Goal: Transaction & Acquisition: Book appointment/travel/reservation

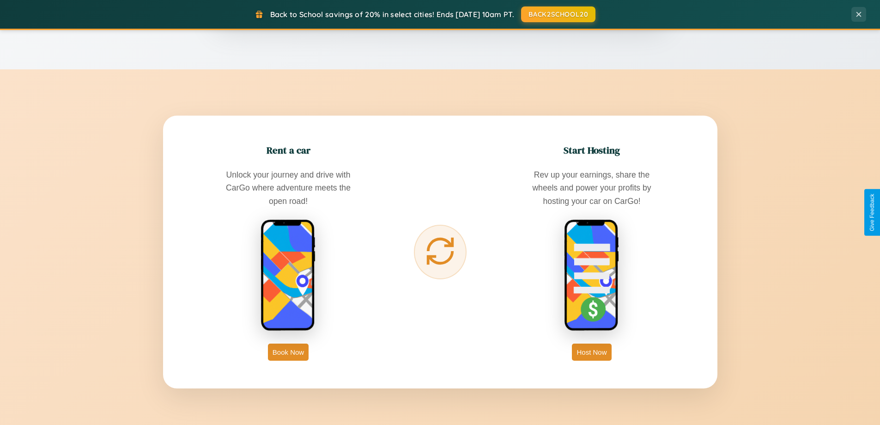
scroll to position [1485, 0]
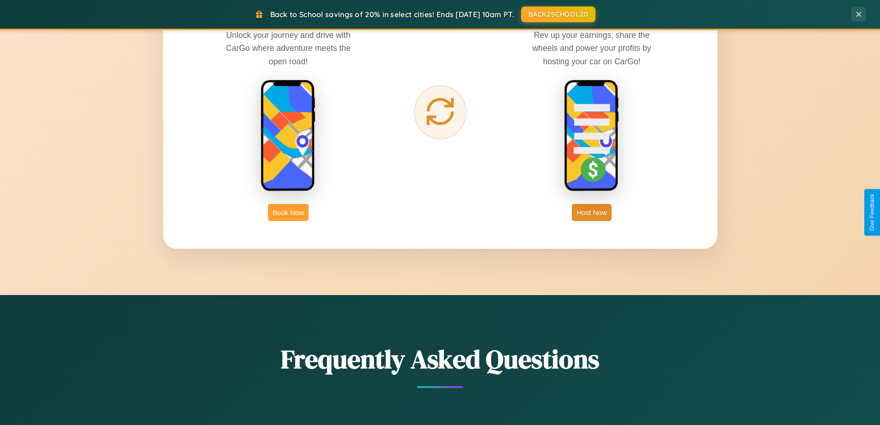
click at [288, 212] on button "Book Now" at bounding box center [288, 212] width 41 height 17
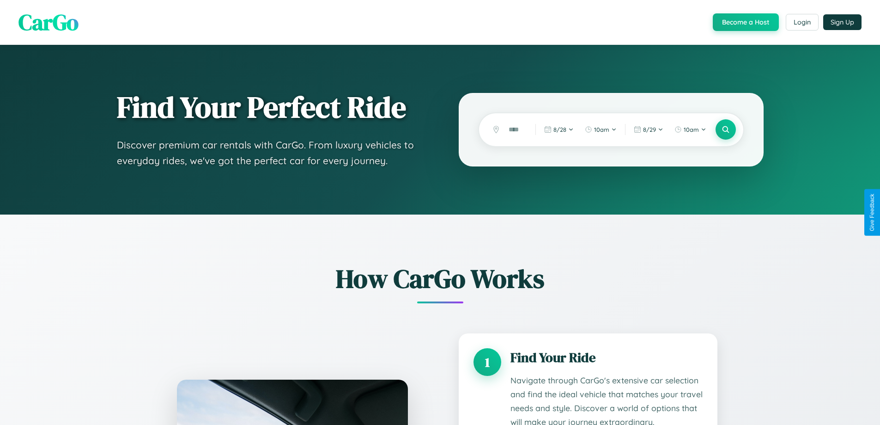
scroll to position [1411, 0]
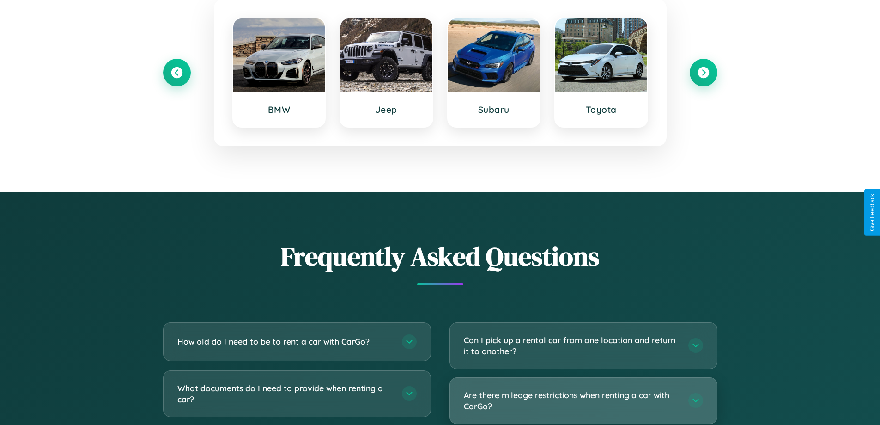
click at [583, 401] on h3 "Are there mileage restrictions when renting a car with CarGo?" at bounding box center [571, 400] width 215 height 23
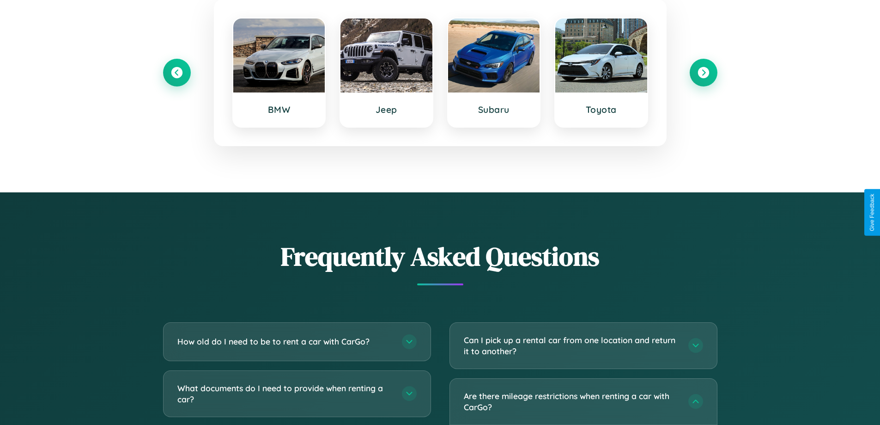
scroll to position [0, 0]
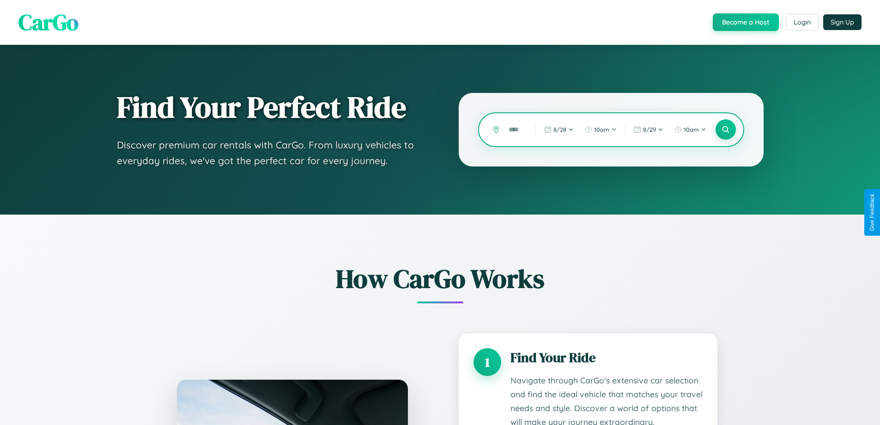
click at [515, 129] on input "text" at bounding box center [515, 130] width 22 height 16
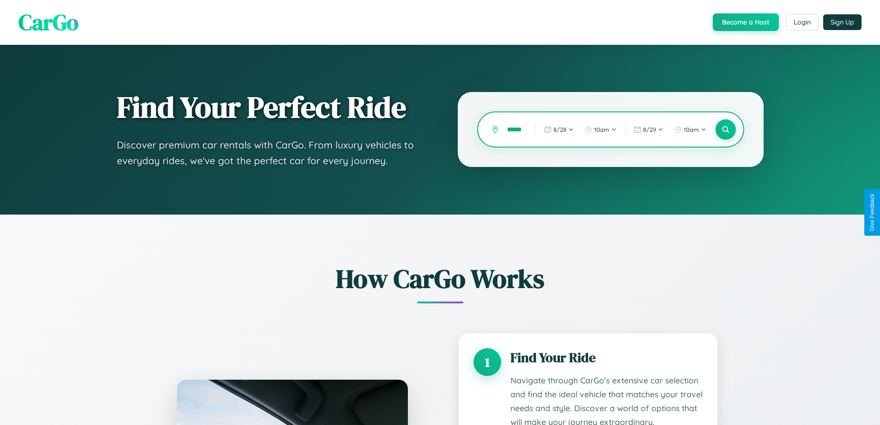
scroll to position [0, 18]
type input "*********"
click at [726, 129] on icon at bounding box center [725, 129] width 9 height 9
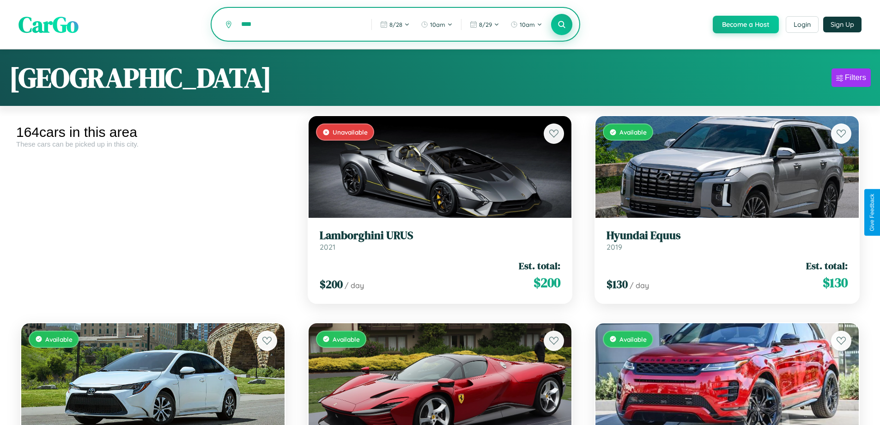
type input "****"
click at [562, 25] on icon at bounding box center [562, 24] width 9 height 9
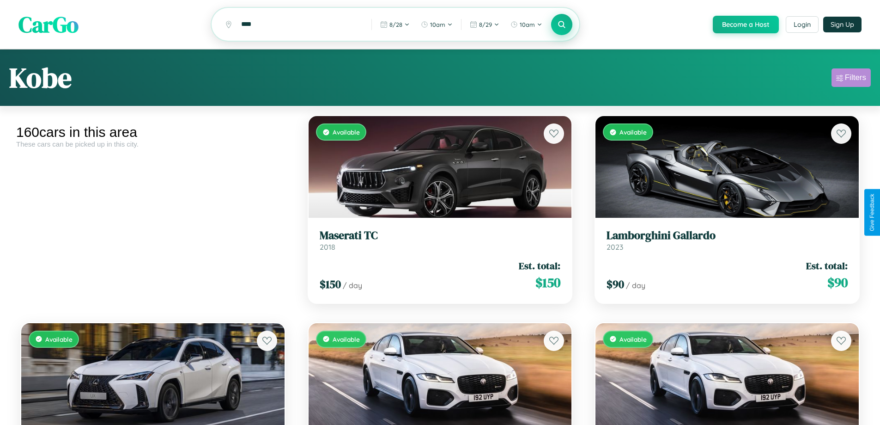
click at [851, 79] on div "Filters" at bounding box center [855, 77] width 21 height 9
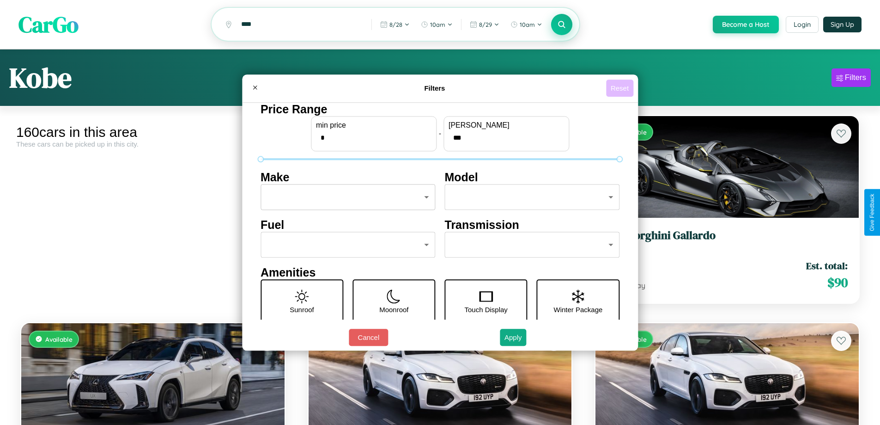
click at [621, 88] on button "Reset" at bounding box center [619, 87] width 27 height 17
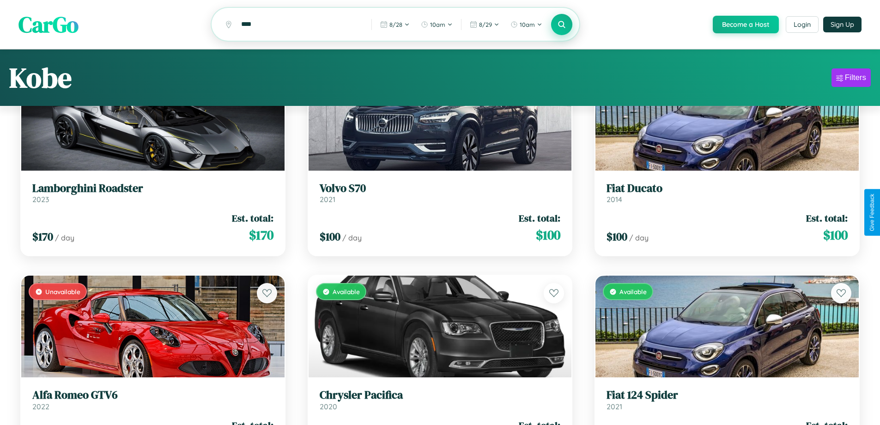
scroll to position [56, 0]
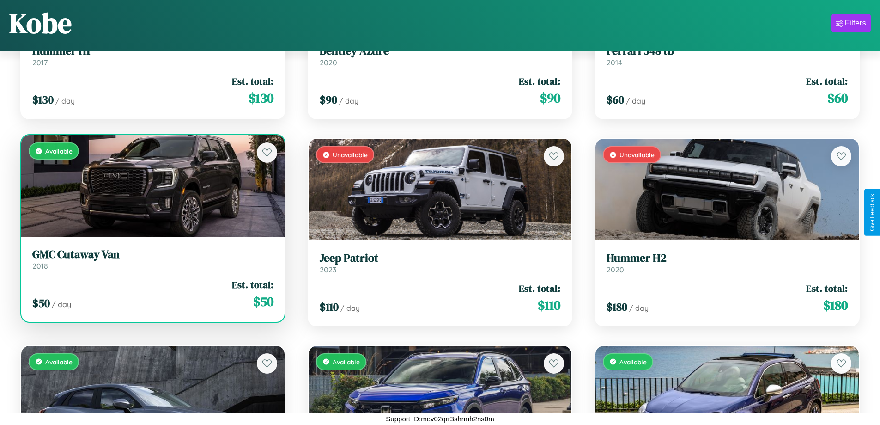
click at [152, 261] on h3 "GMC Cutaway Van" at bounding box center [152, 254] width 241 height 13
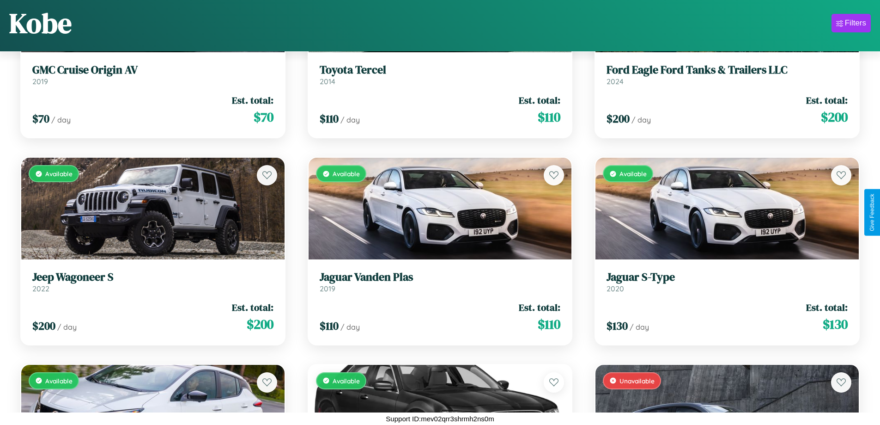
scroll to position [9028, 0]
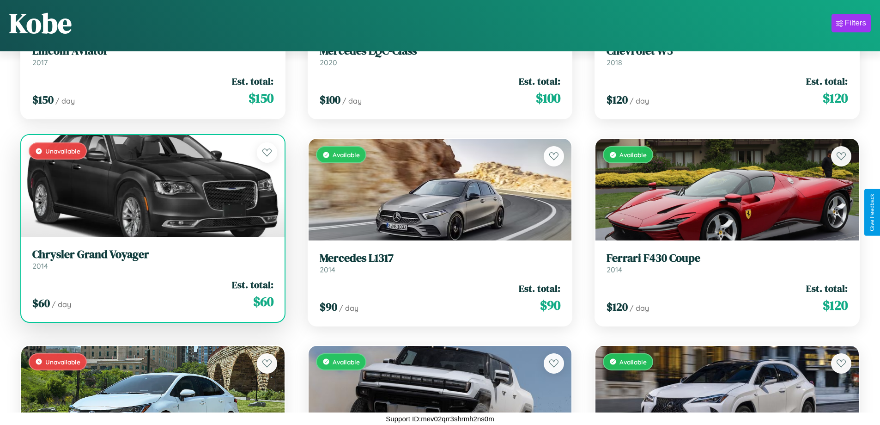
click at [152, 262] on link "Chrysler Grand Voyager 2014" at bounding box center [152, 259] width 241 height 23
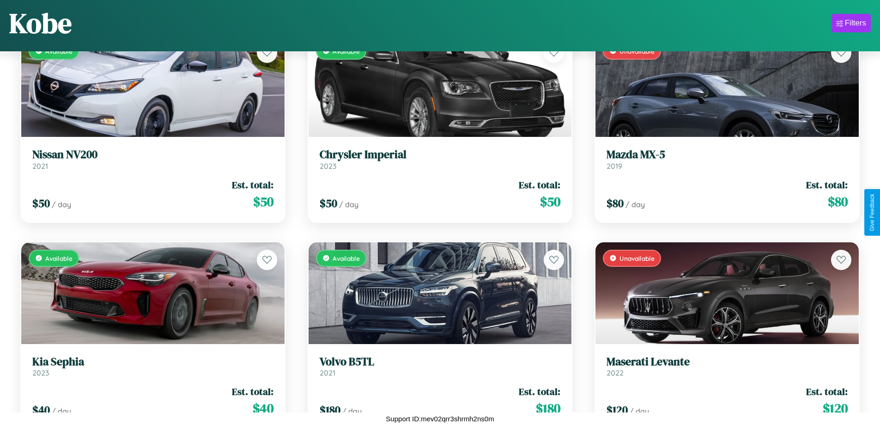
scroll to position [7580, 0]
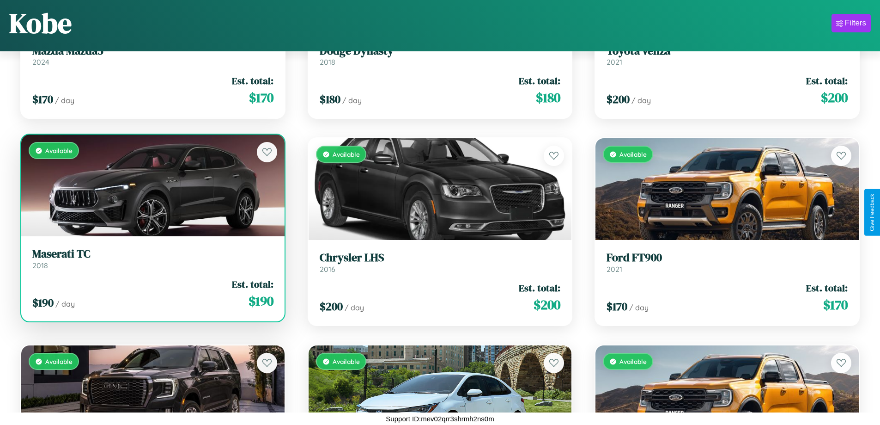
click at [152, 261] on link "Maserati TC 2018" at bounding box center [152, 258] width 241 height 23
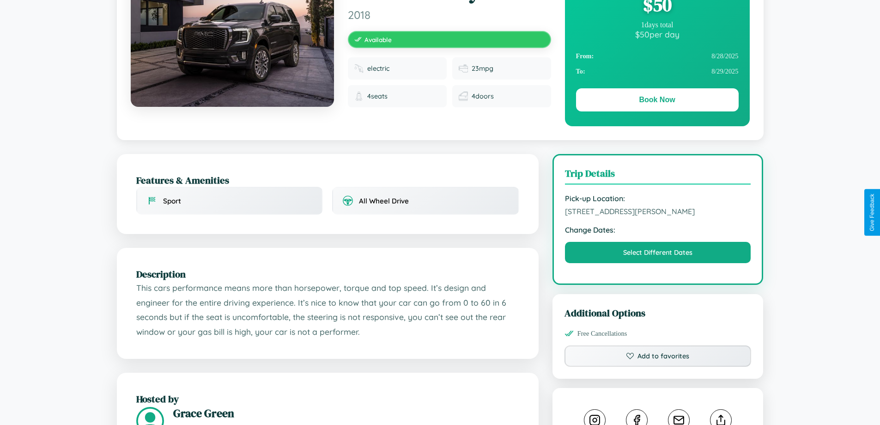
scroll to position [240, 0]
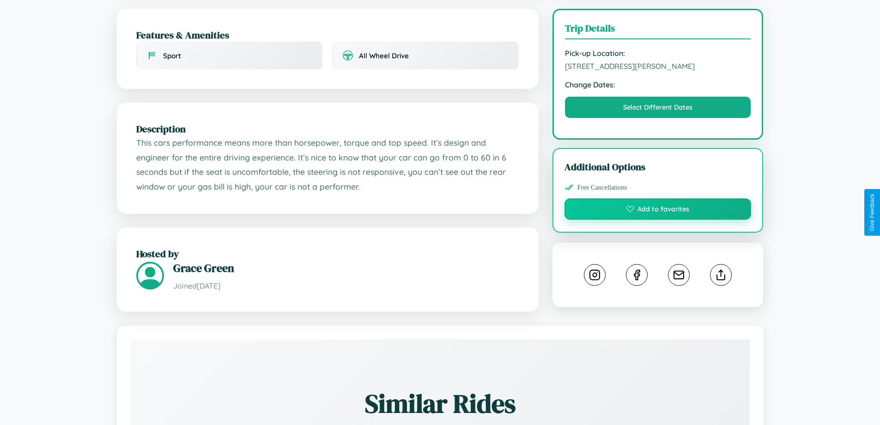
click at [658, 210] on button "Add to favorites" at bounding box center [658, 208] width 187 height 21
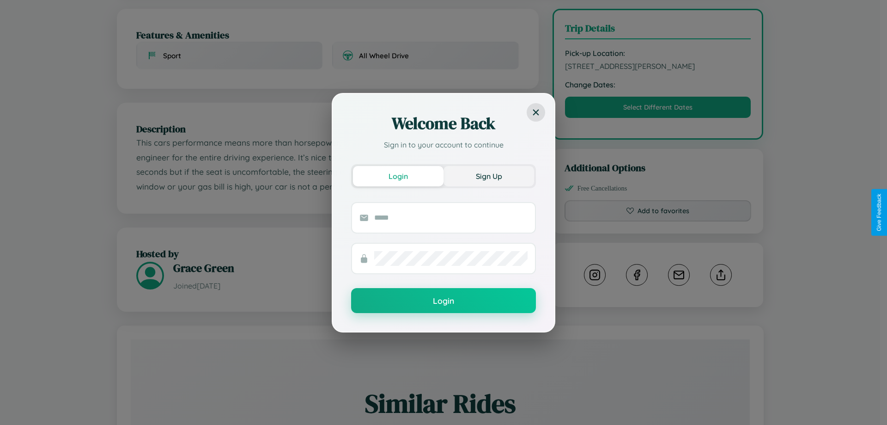
click at [489, 176] on button "Sign Up" at bounding box center [489, 176] width 91 height 20
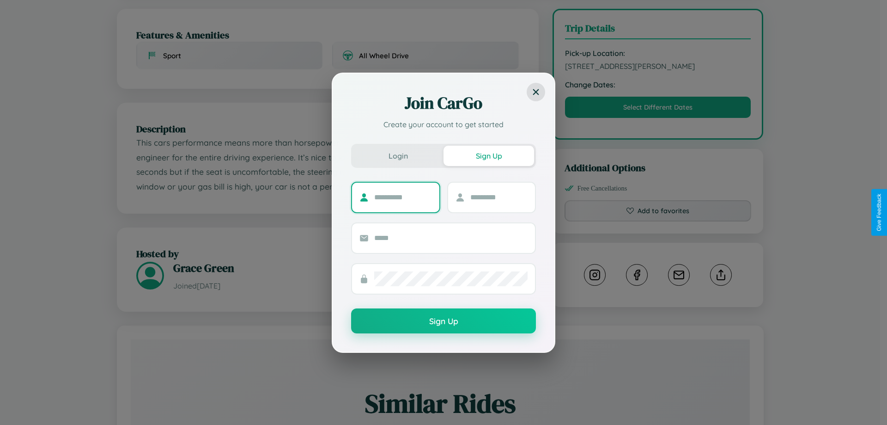
click at [403, 197] on input "text" at bounding box center [403, 197] width 58 height 15
type input "******"
click at [499, 197] on input "text" at bounding box center [499, 197] width 58 height 15
type input "*****"
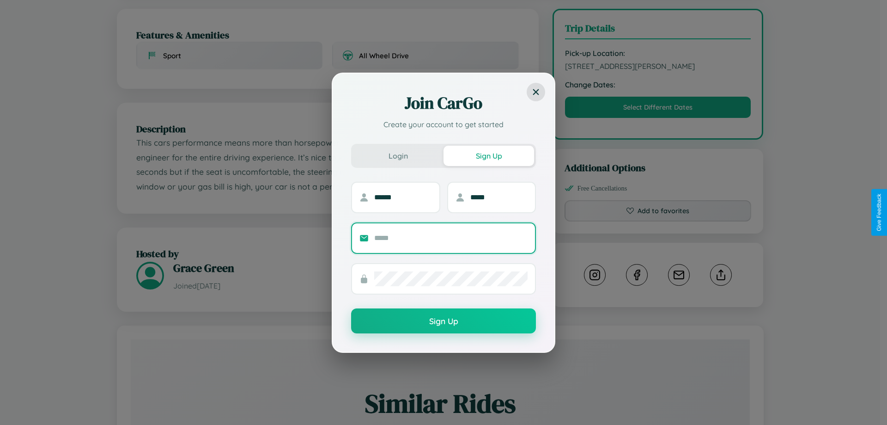
click at [451, 238] on input "text" at bounding box center [450, 238] width 153 height 15
type input "**********"
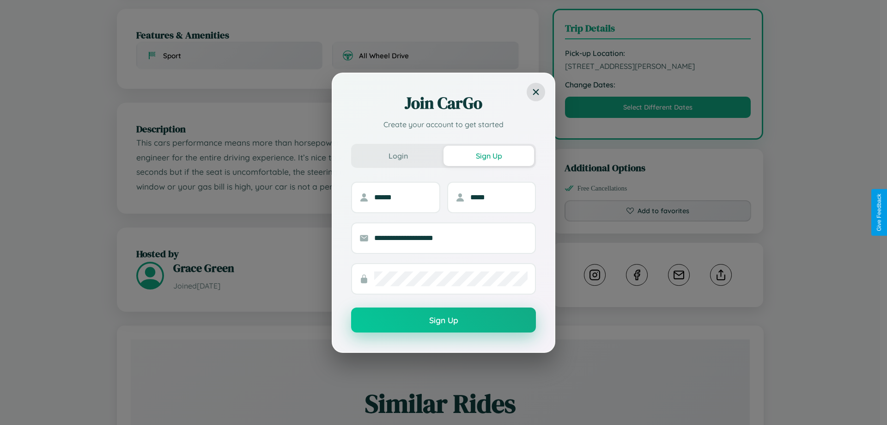
click at [444, 320] on button "Sign Up" at bounding box center [443, 319] width 185 height 25
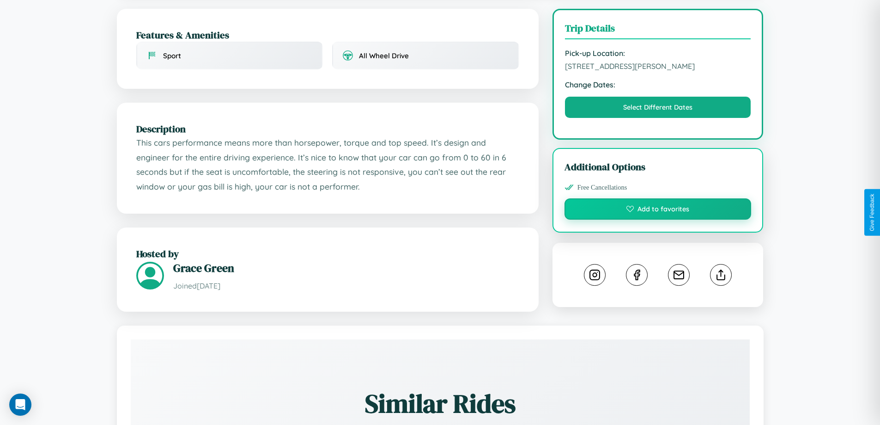
click at [658, 210] on button "Add to favorites" at bounding box center [658, 208] width 187 height 21
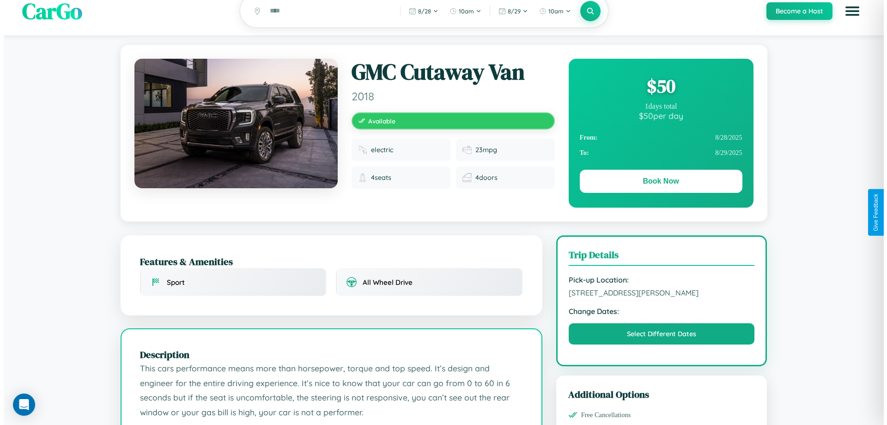
scroll to position [0, 0]
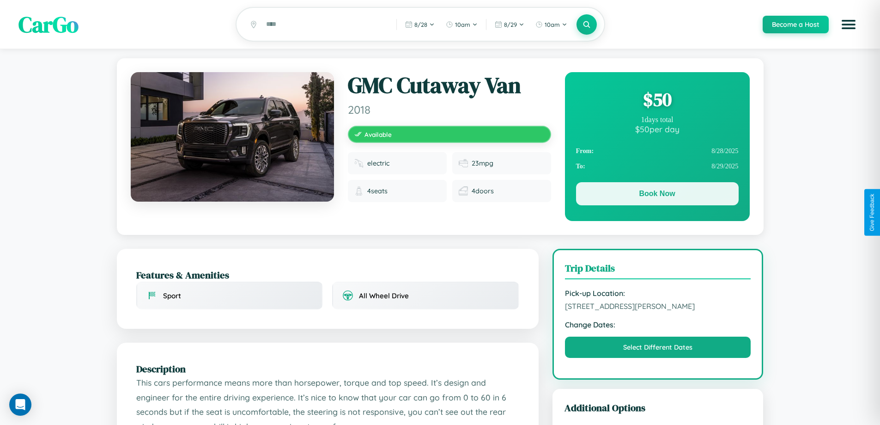
click at [657, 195] on button "Book Now" at bounding box center [657, 193] width 163 height 23
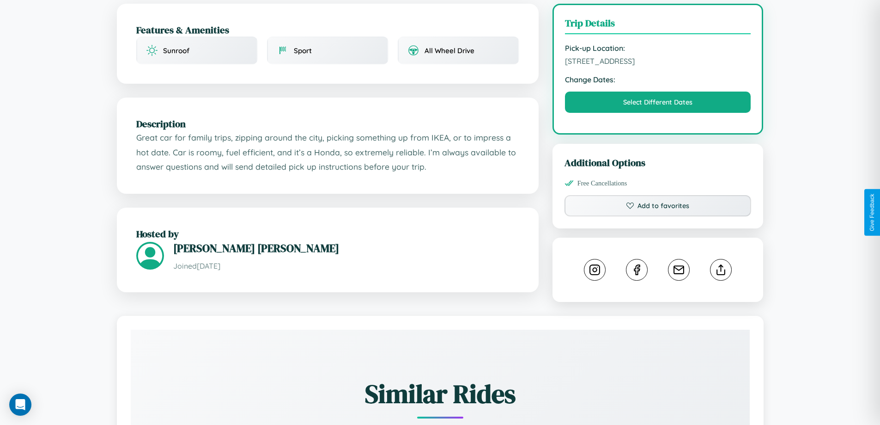
scroll to position [332, 0]
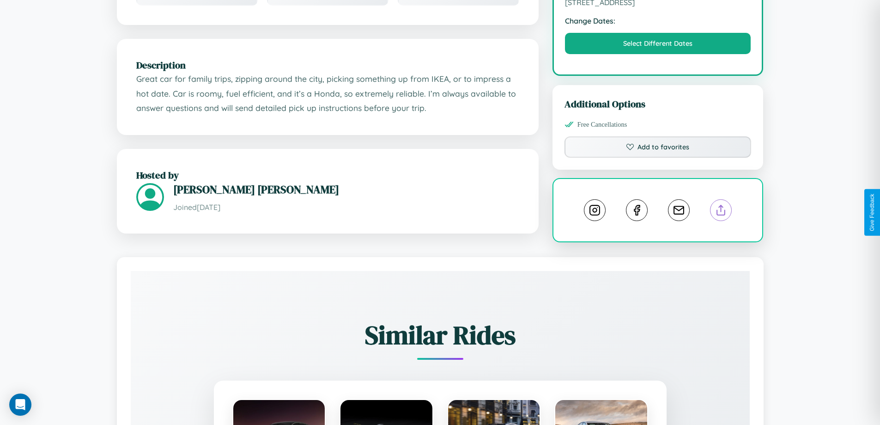
click at [721, 212] on line at bounding box center [721, 208] width 0 height 6
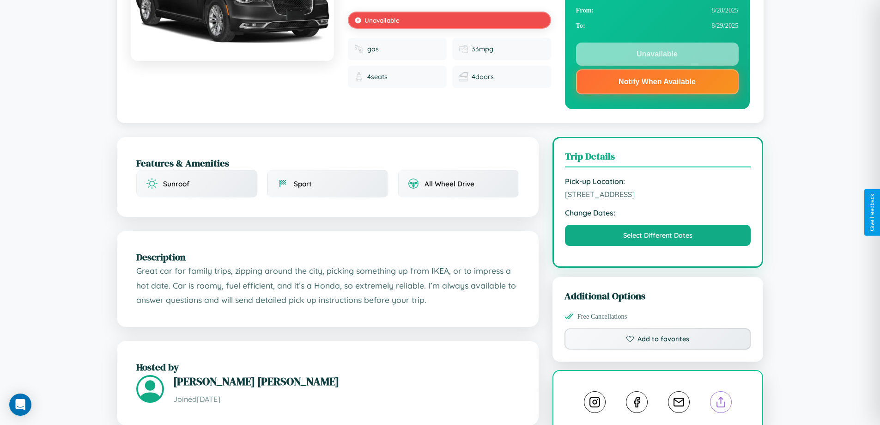
scroll to position [124, 0]
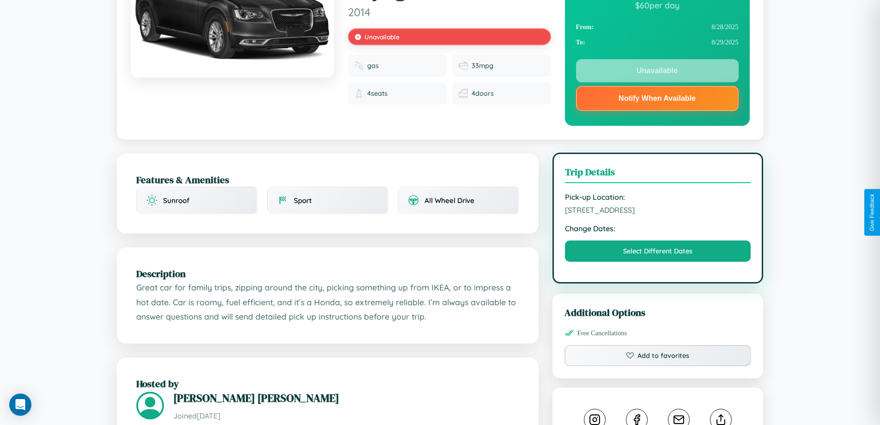
click at [658, 211] on span "748 Hillside Avenue Kobe 43422 Japan" at bounding box center [658, 209] width 186 height 9
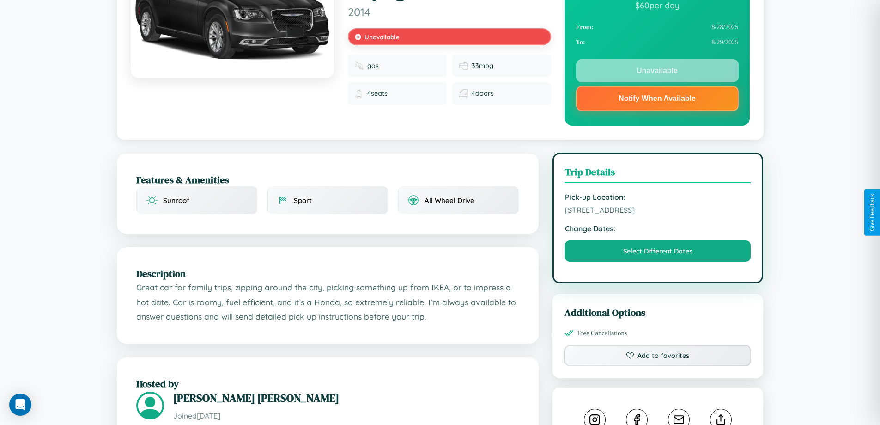
click at [658, 211] on span "748 Hillside Avenue Kobe 43422 Japan" at bounding box center [658, 209] width 186 height 9
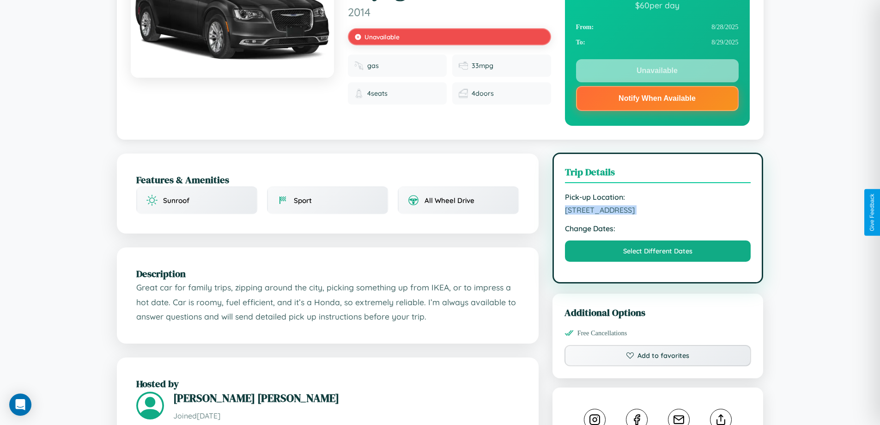
click at [658, 211] on span "748 Hillside Avenue Kobe 43422 Japan" at bounding box center [658, 209] width 186 height 9
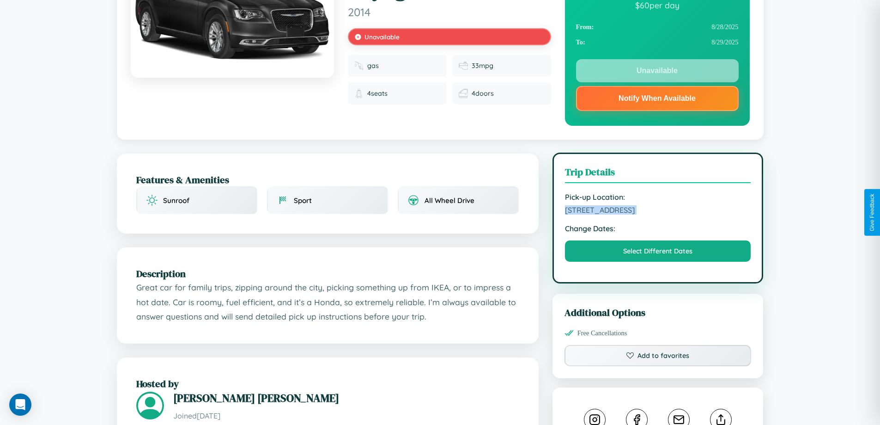
click at [658, 211] on span "748 Hillside Avenue Kobe 43422 Japan" at bounding box center [658, 209] width 186 height 9
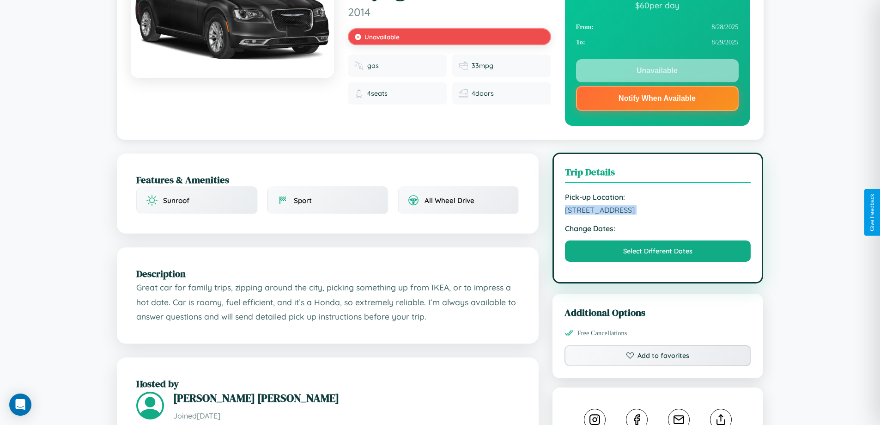
click at [658, 211] on span "748 Hillside Avenue Kobe 43422 Japan" at bounding box center [658, 209] width 186 height 9
